Goal: Task Accomplishment & Management: Manage account settings

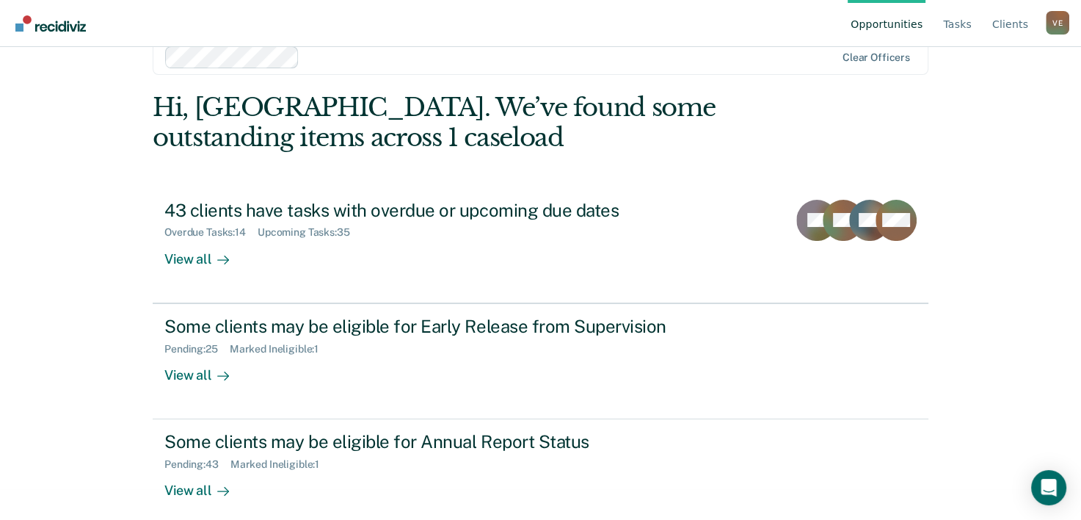
scroll to position [45, 0]
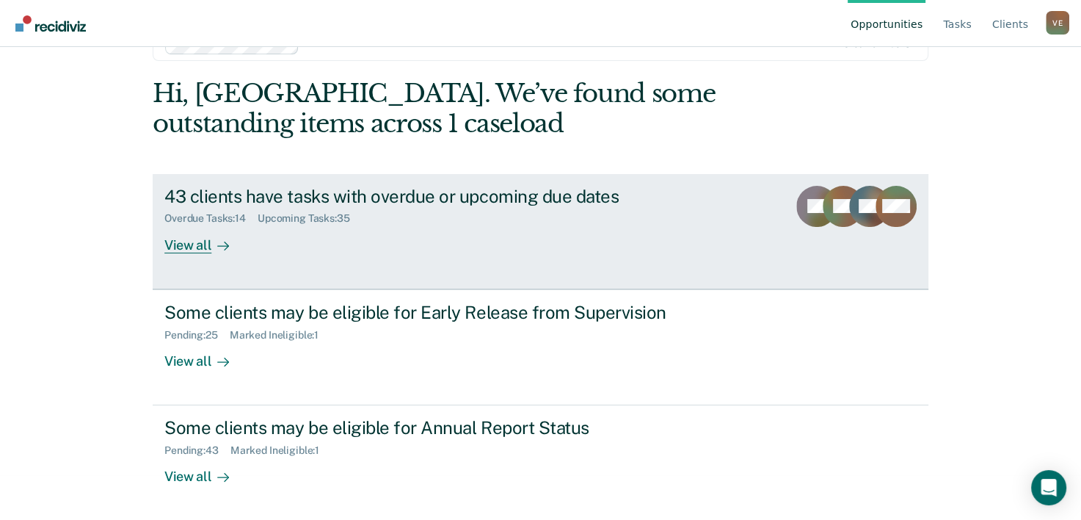
click at [293, 192] on div "43 clients have tasks with overdue or upcoming due dates" at bounding box center [421, 196] width 515 height 21
